Goal: Find specific page/section: Find specific page/section

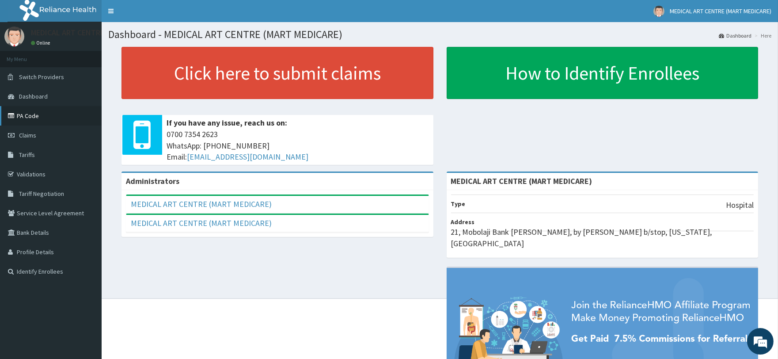
click at [35, 116] on link "PA Code" at bounding box center [51, 115] width 102 height 19
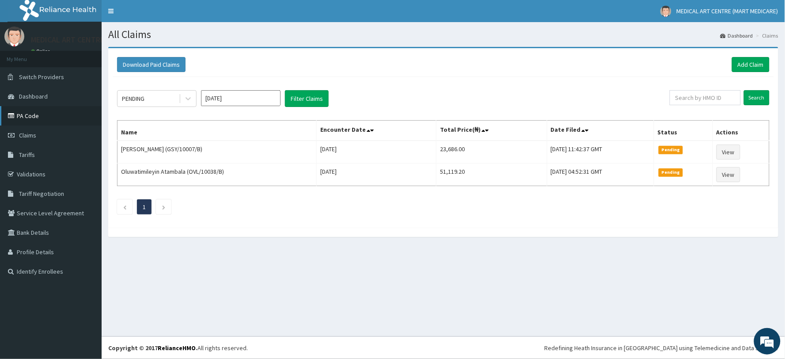
click at [26, 116] on link "PA Code" at bounding box center [51, 115] width 102 height 19
